Goal: Information Seeking & Learning: Learn about a topic

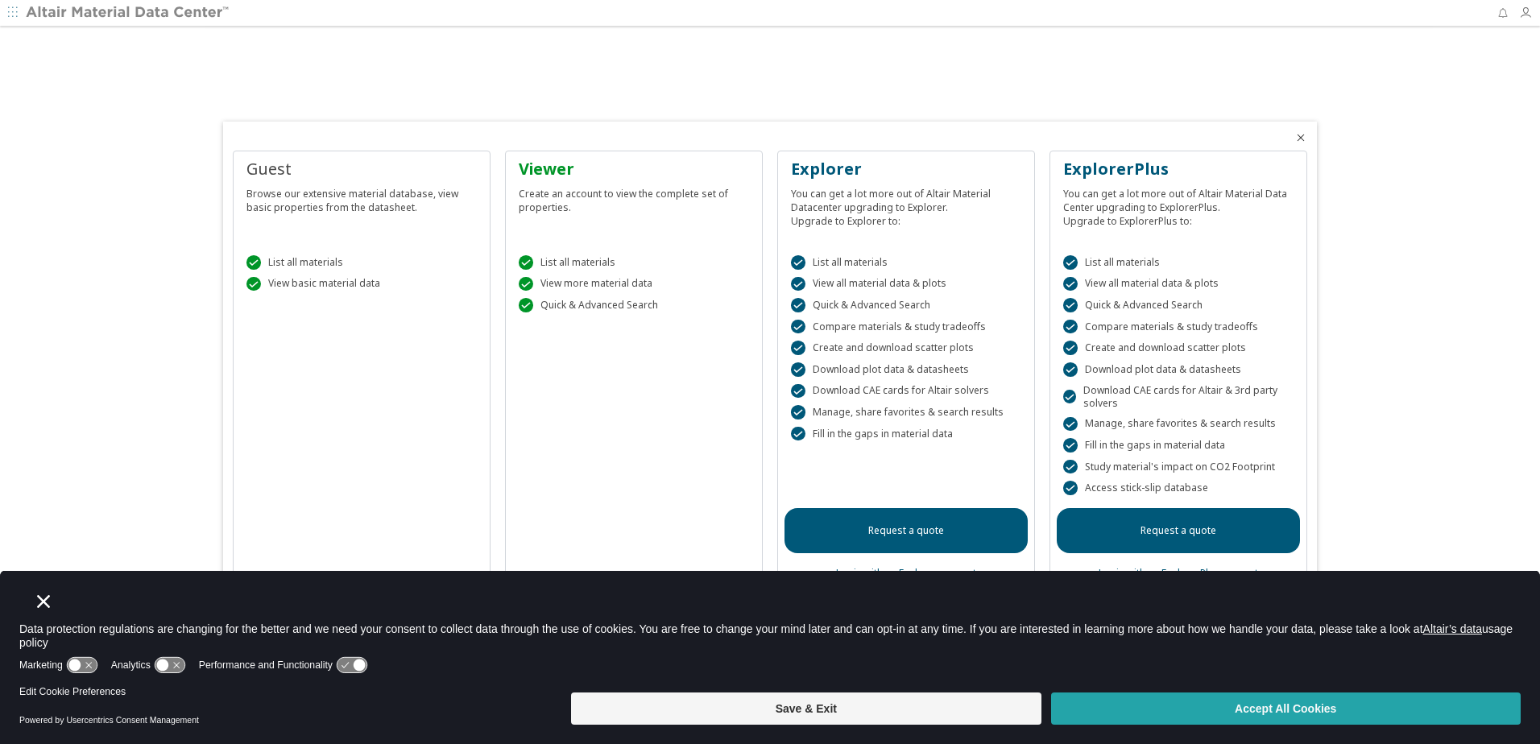
click at [1292, 709] on button "Accept All Cookies" at bounding box center [1285, 709] width 469 height 32
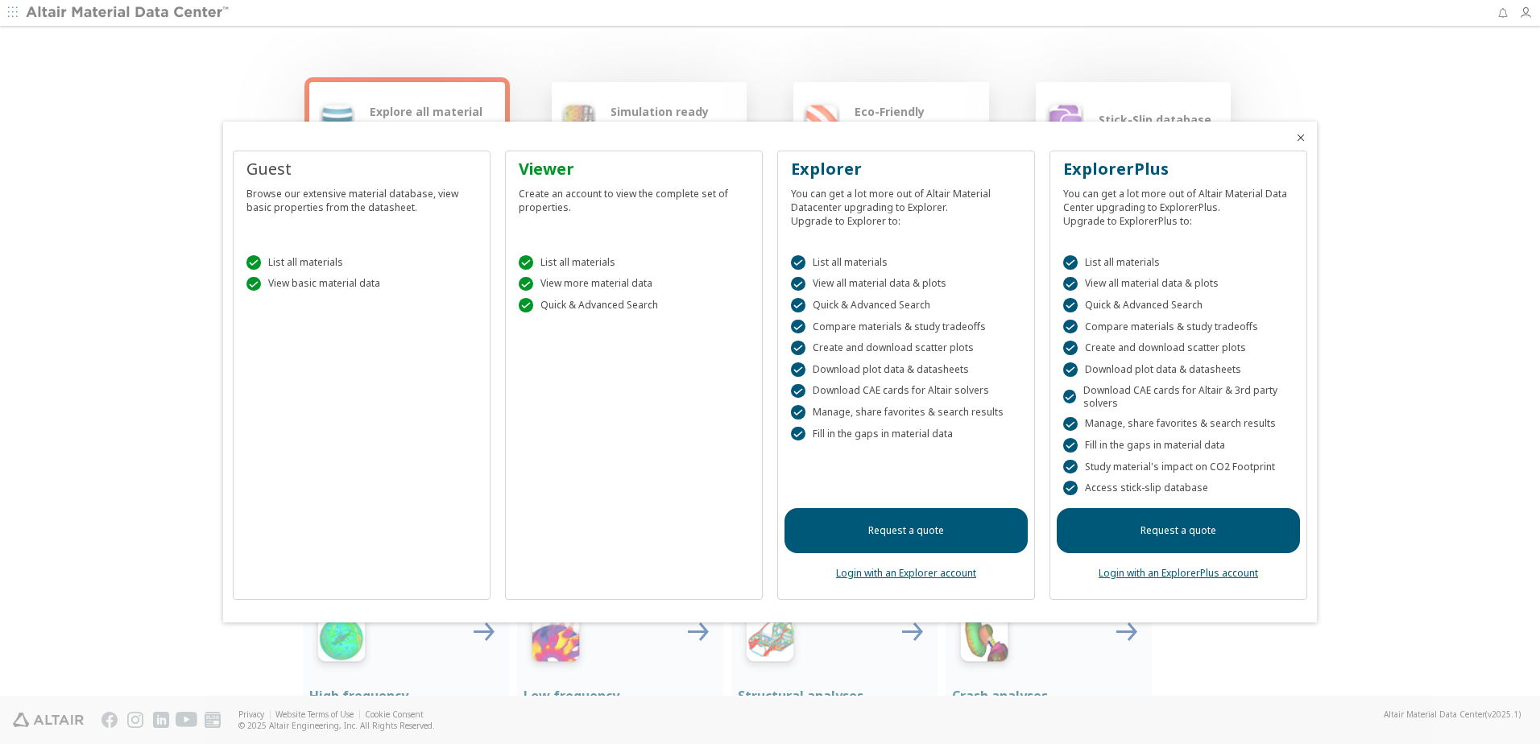
click at [1301, 136] on icon "Close" at bounding box center [1300, 137] width 13 height 13
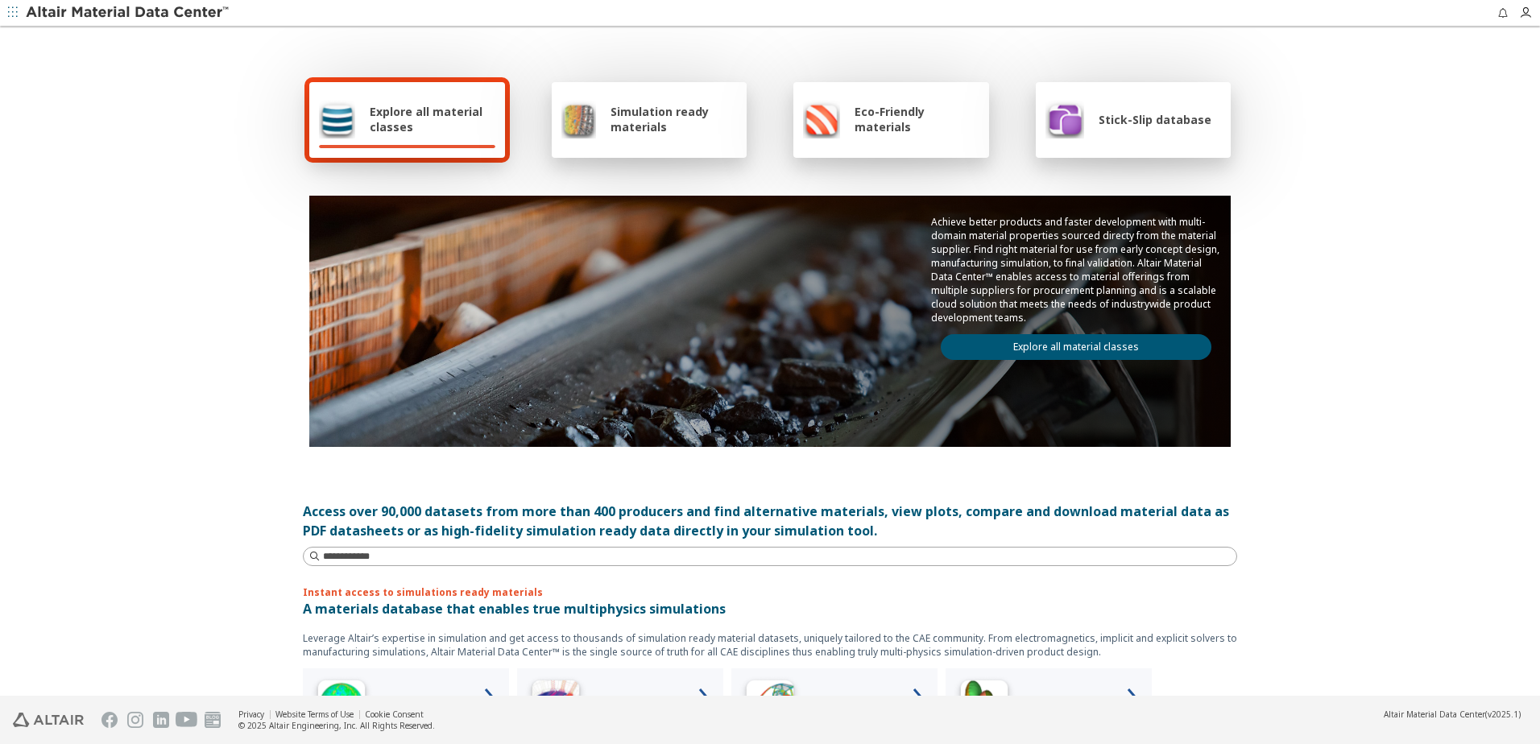
click at [430, 110] on span "Explore all material classes" at bounding box center [433, 119] width 126 height 31
click at [378, 556] on input at bounding box center [779, 556] width 913 height 16
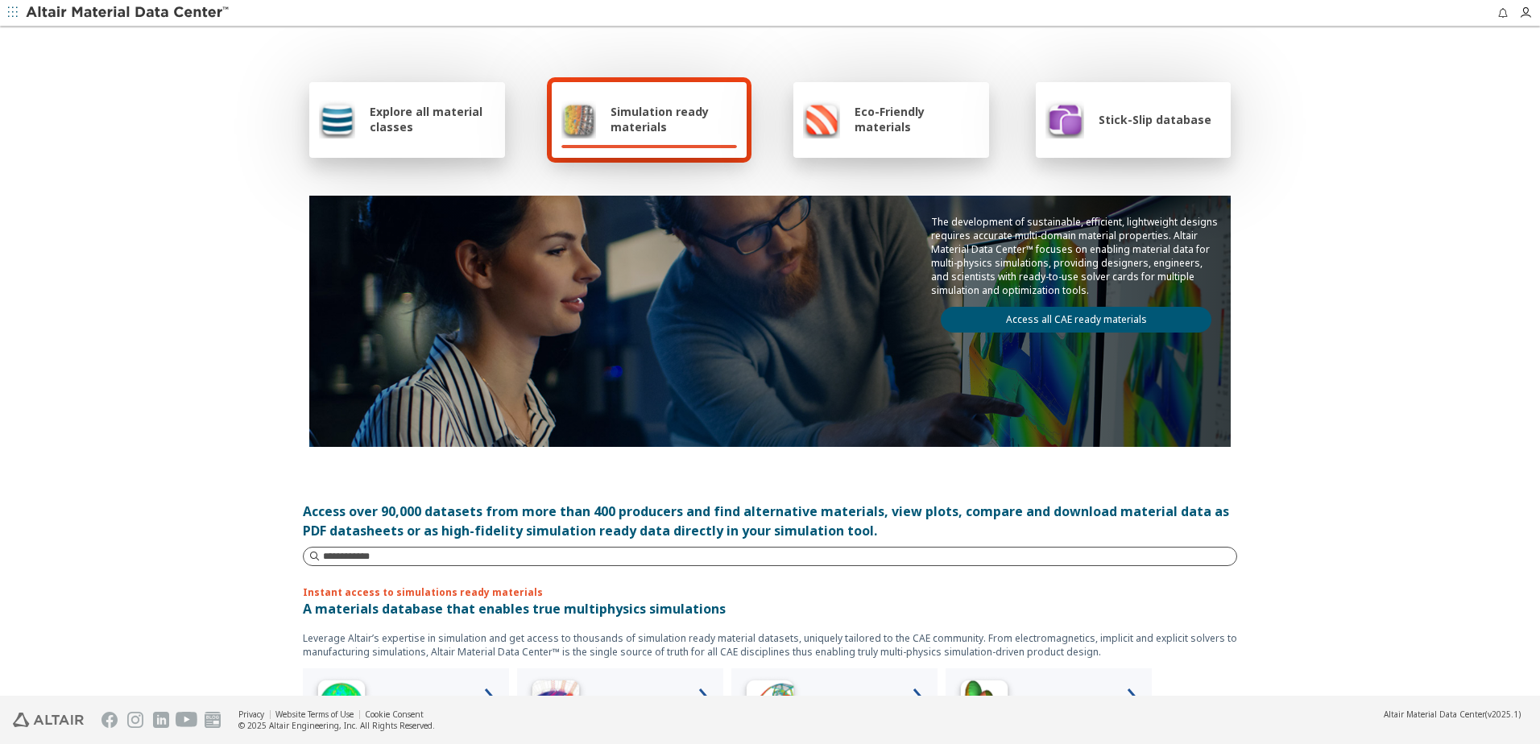
click at [459, 556] on input at bounding box center [779, 556] width 913 height 16
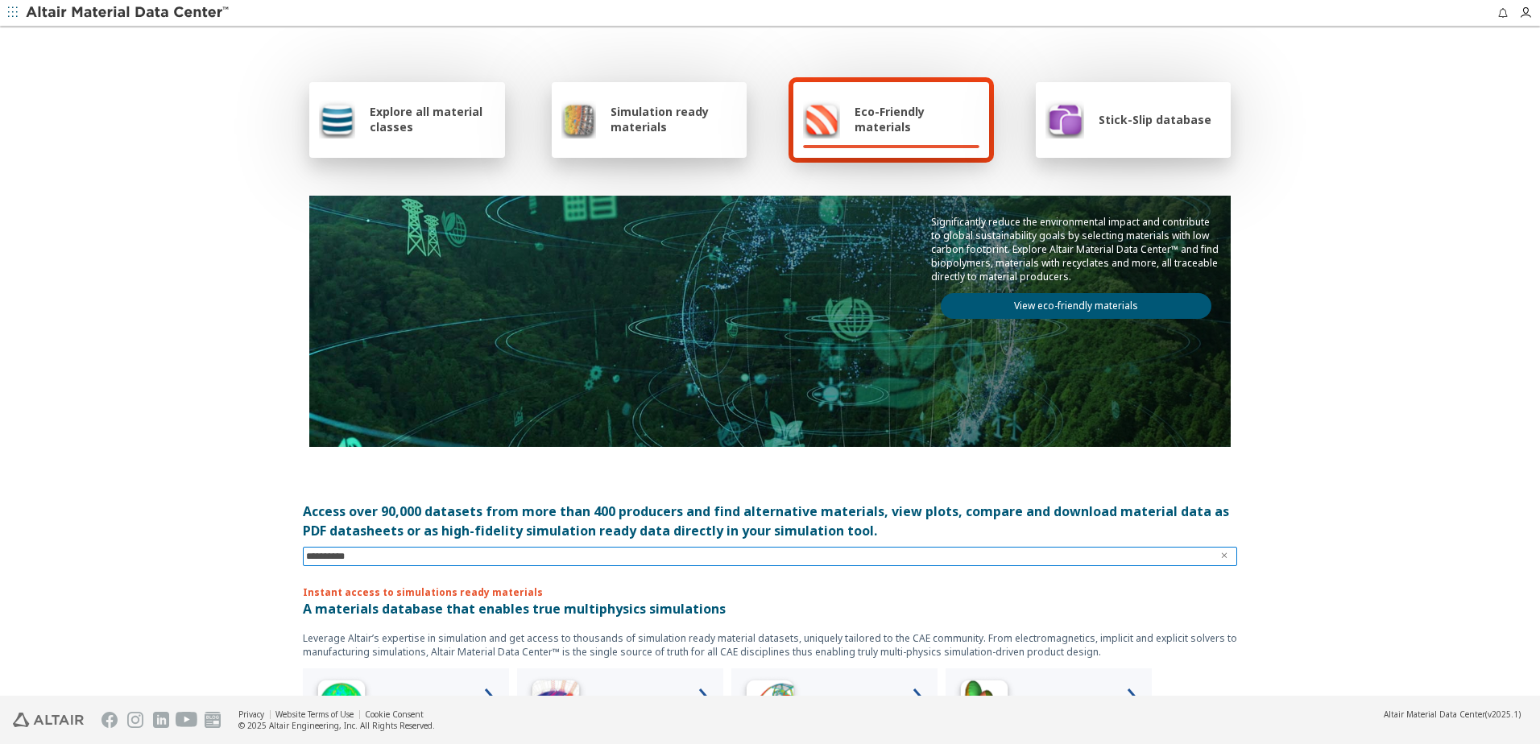
type input "**********"
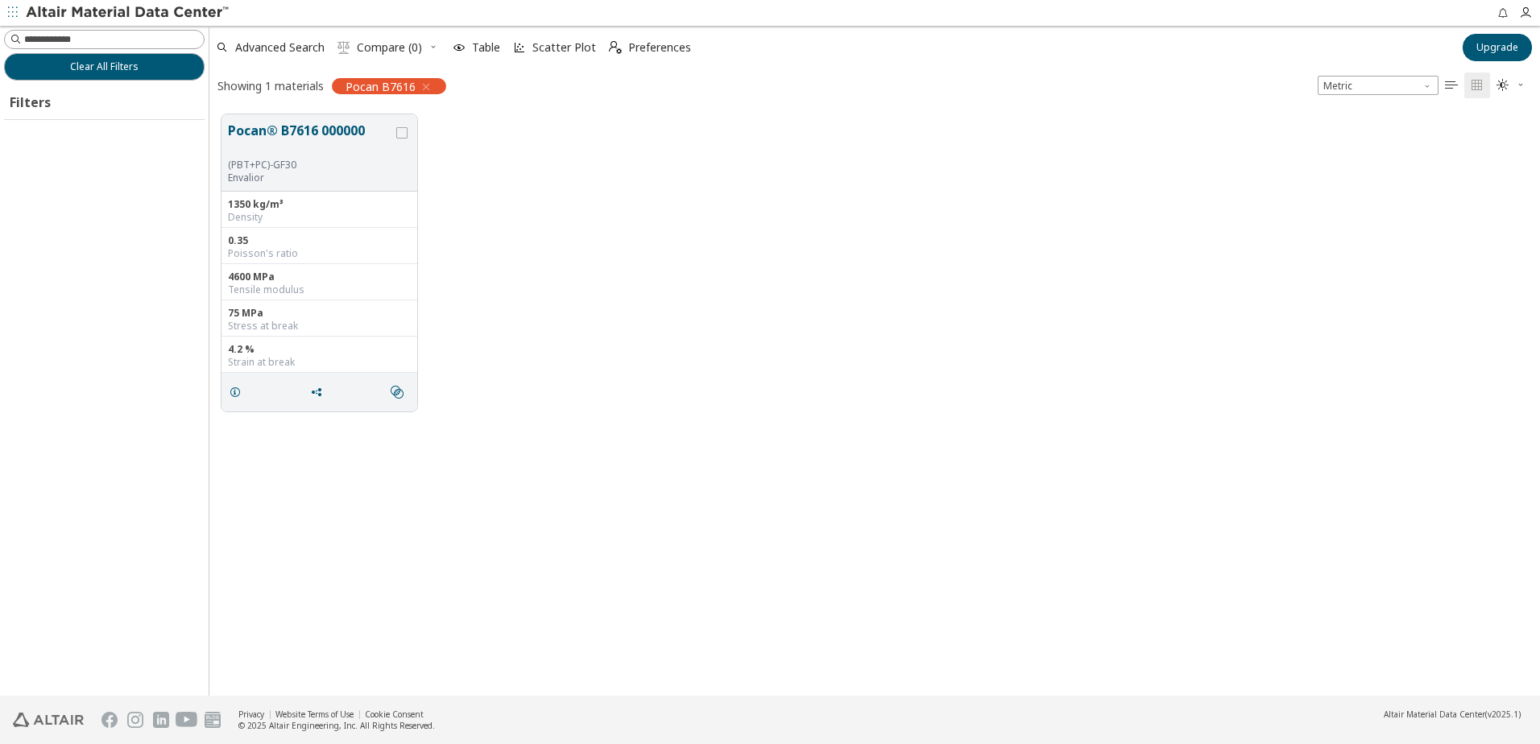
scroll to position [581, 1318]
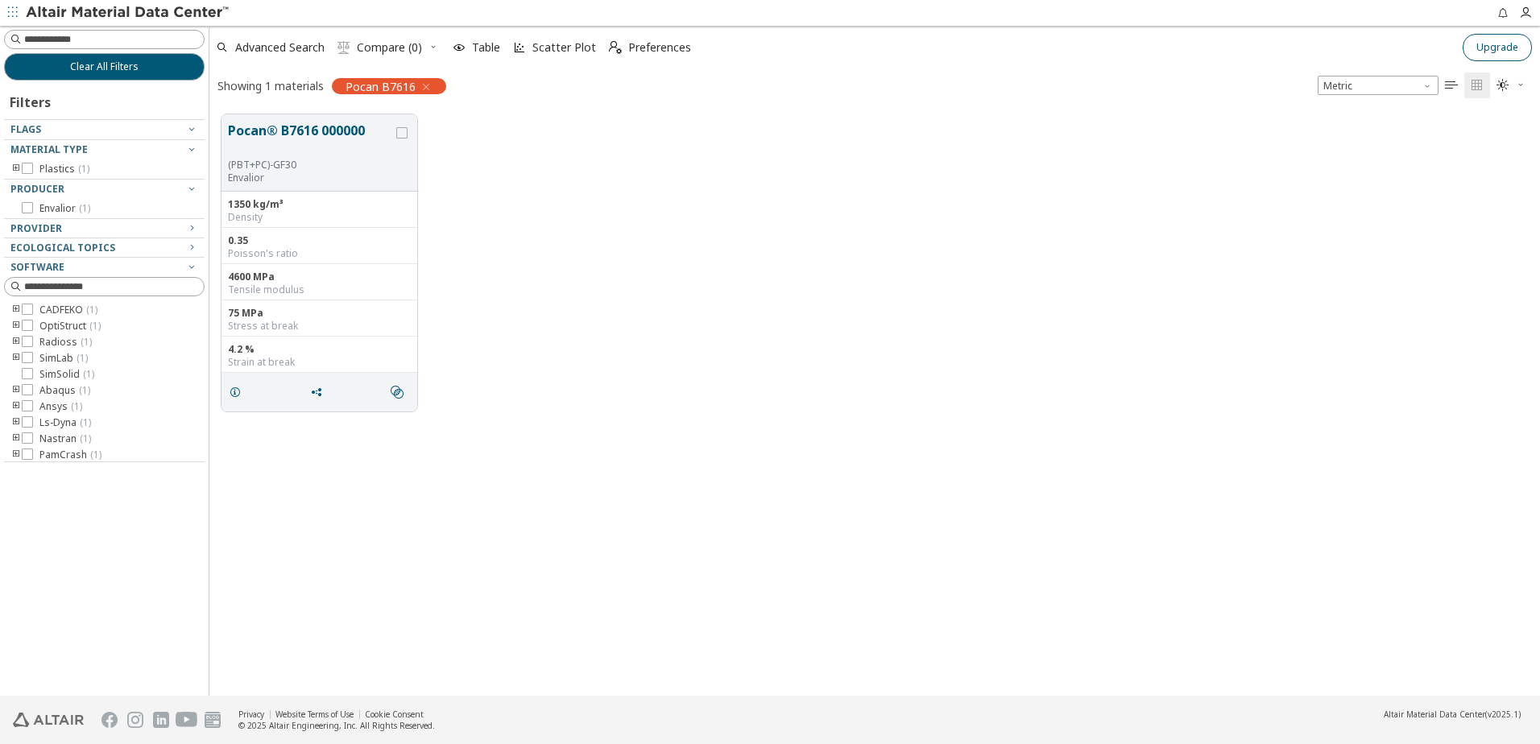
click at [1501, 48] on span "Upgrade" at bounding box center [1497, 47] width 42 height 13
